Goal: Task Accomplishment & Management: Use online tool/utility

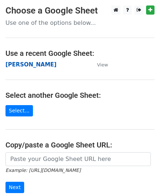
click at [15, 63] on strong "[PERSON_NAME]" at bounding box center [30, 64] width 51 height 7
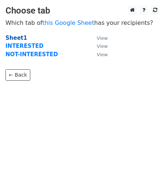
click at [17, 36] on strong "Sheet1" at bounding box center [16, 38] width 22 height 7
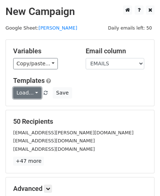
click at [27, 95] on link "Load..." at bounding box center [27, 92] width 28 height 11
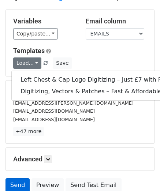
scroll to position [92, 0]
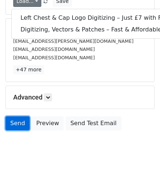
click at [18, 127] on link "Send" at bounding box center [17, 123] width 24 height 14
